Goal: Task Accomplishment & Management: Manage account settings

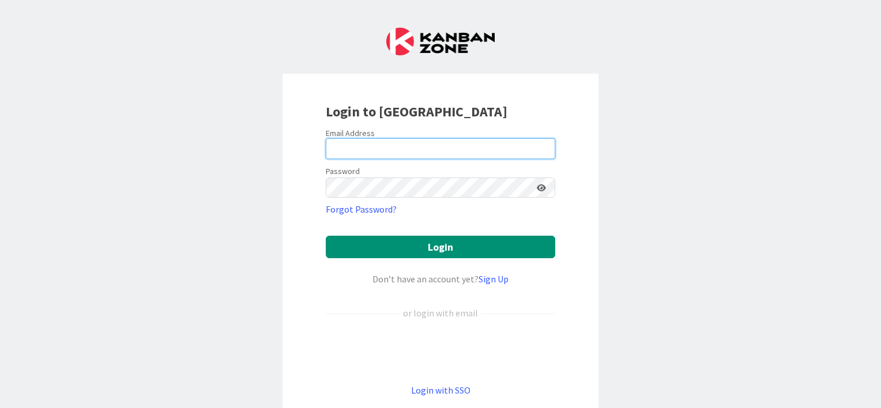
click at [353, 138] on input "email" at bounding box center [441, 148] width 230 height 21
type input "jose.lm.goncalves@igfej.mj.pt"
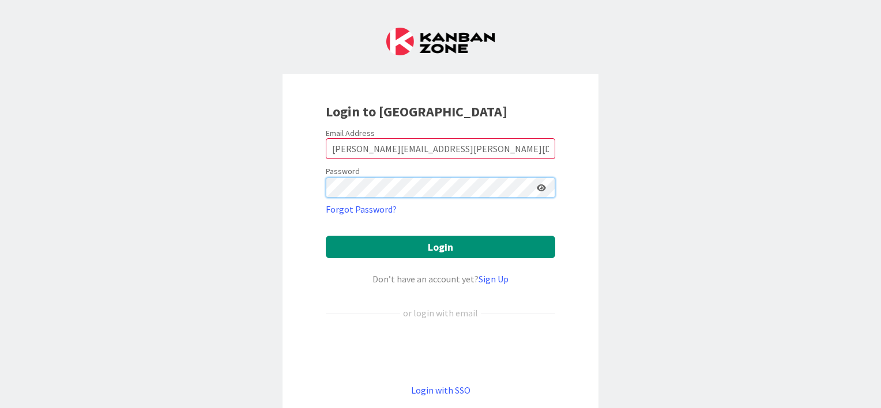
click at [326, 236] on button "Login" at bounding box center [441, 247] width 230 height 22
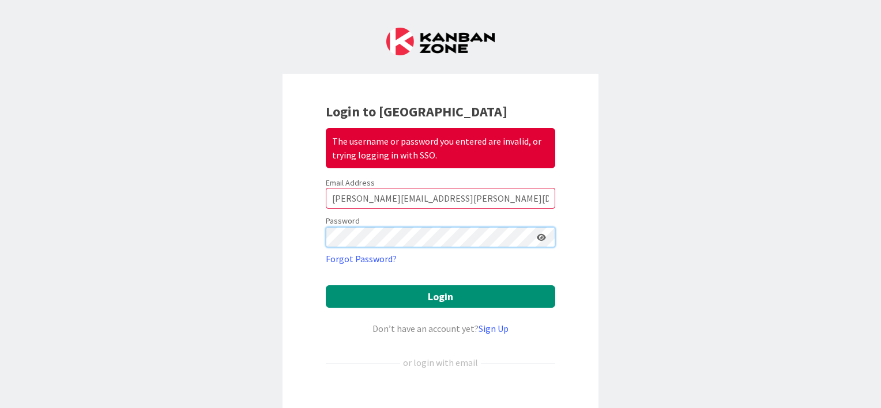
click at [326, 285] on button "Login" at bounding box center [441, 296] width 230 height 22
click at [106, 89] on div "Login to Kanban Zone The username or password you entered are invalid, or tryin…" at bounding box center [440, 204] width 881 height 408
click at [326, 285] on button "Login" at bounding box center [441, 296] width 230 height 22
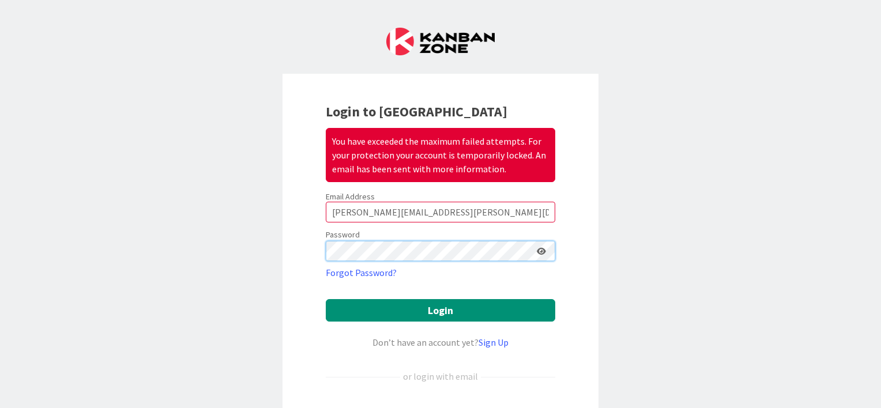
click at [326, 299] on button "Login" at bounding box center [441, 310] width 230 height 22
drag, startPoint x: 25, startPoint y: 70, endPoint x: 205, endPoint y: -46, distance: 213.9
click at [205, 0] on html "Login to Kanban Zone You have exceeded the maximum failed attempts. For your pr…" at bounding box center [440, 204] width 881 height 408
